Goal: Information Seeking & Learning: Find specific page/section

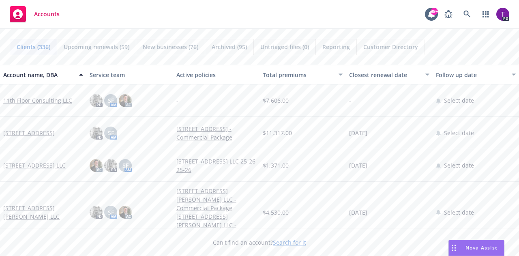
click at [285, 239] on link "Search for it" at bounding box center [289, 242] width 33 height 8
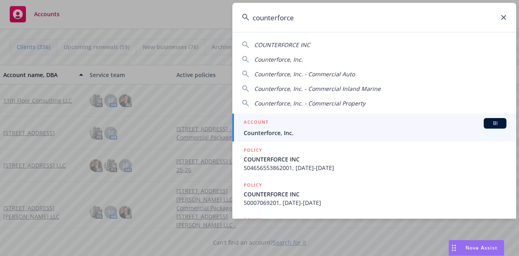
type input "counterforce"
click at [290, 126] on div "ACCOUNT BI" at bounding box center [375, 123] width 263 height 11
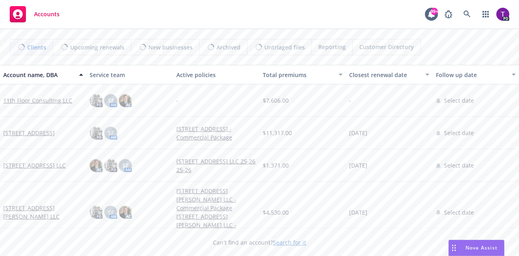
click at [280, 243] on link "Search for it" at bounding box center [289, 242] width 33 height 8
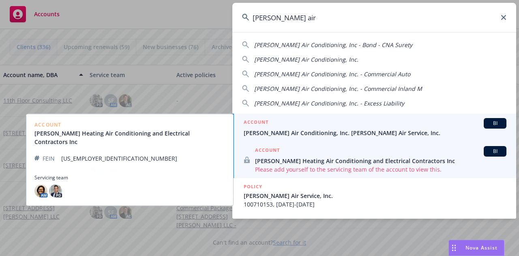
type input "[PERSON_NAME] air"
click at [297, 128] on span "[PERSON_NAME] Air Conditioning, Inc. [PERSON_NAME] Air Service, Inc." at bounding box center [375, 132] width 263 height 9
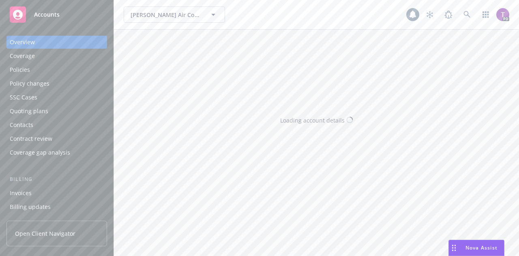
click at [284, 244] on div "[PERSON_NAME] Air Conditioning, Inc. [PERSON_NAME] Air Service, Inc. [PERSON_NA…" at bounding box center [316, 128] width 405 height 256
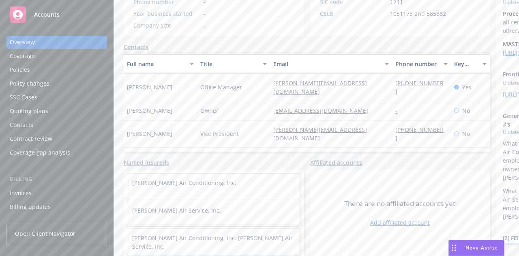
drag, startPoint x: 485, startPoint y: 226, endPoint x: 482, endPoint y: 219, distance: 7.6
